Goal: Transaction & Acquisition: Purchase product/service

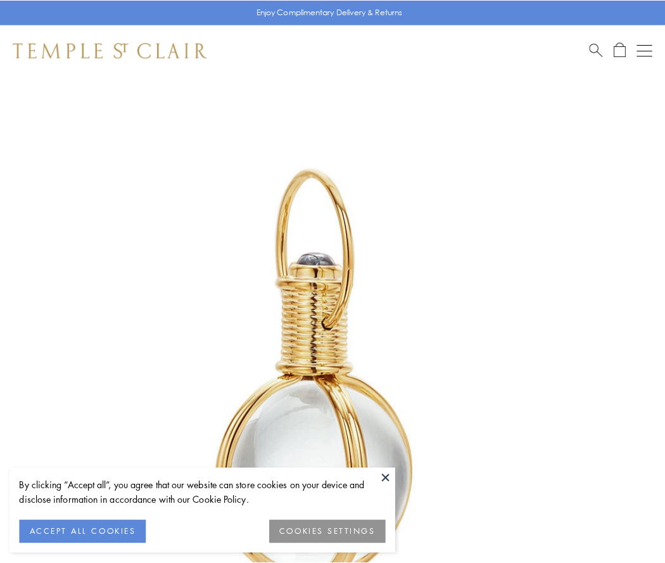
scroll to position [331, 0]
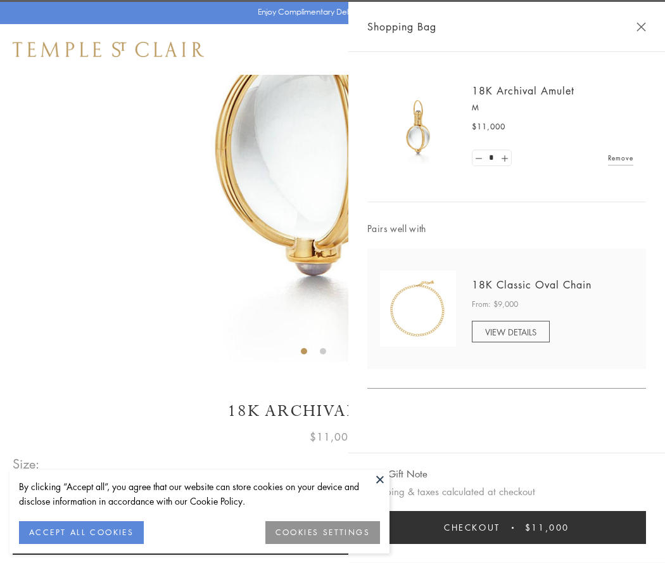
click at [507, 527] on button "Checkout $11,000" at bounding box center [507, 527] width 279 height 33
